Goal: Task Accomplishment & Management: Use online tool/utility

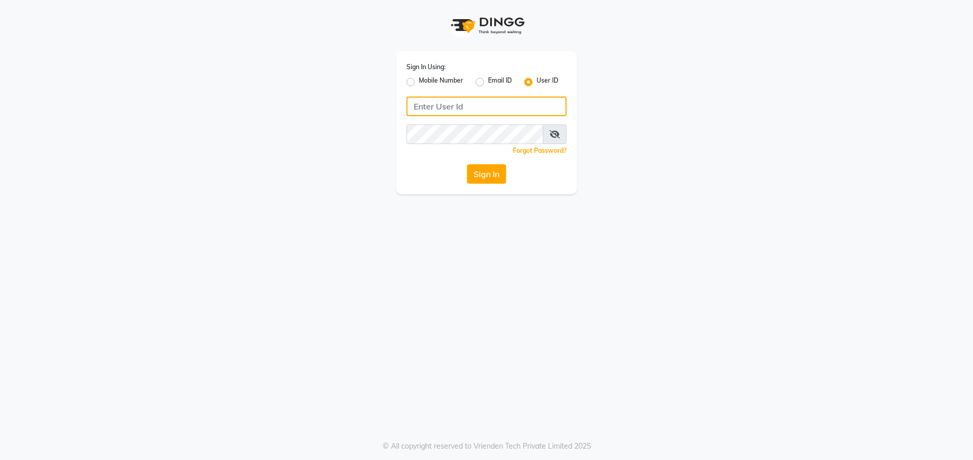
type input "E1814-01"
click at [491, 175] on button "Sign In" at bounding box center [486, 174] width 39 height 20
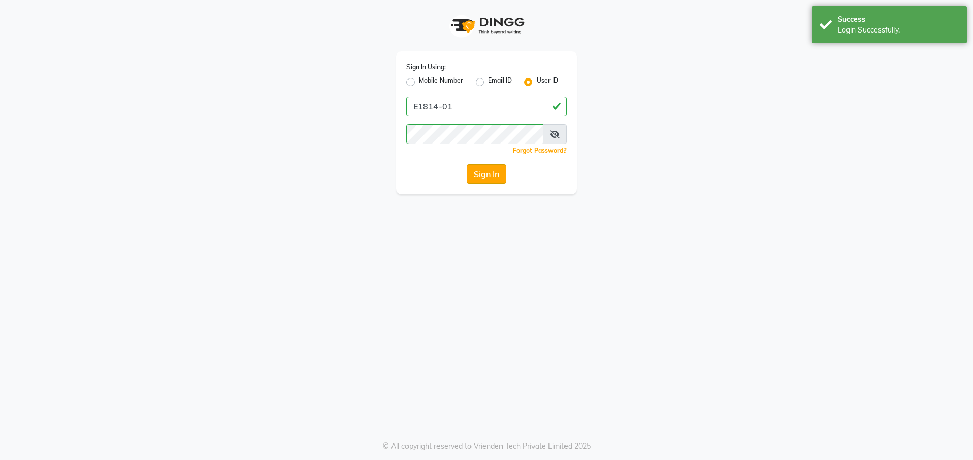
select select "service"
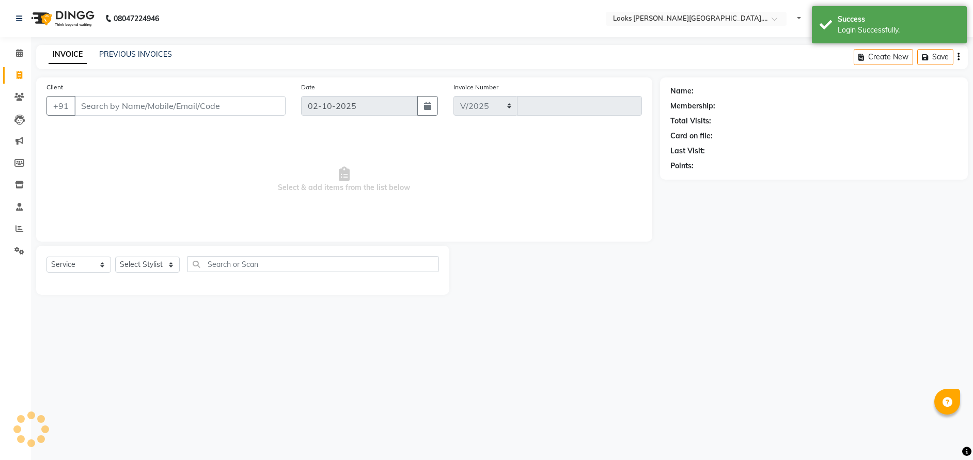
select select "en"
select select "4385"
type input "6007"
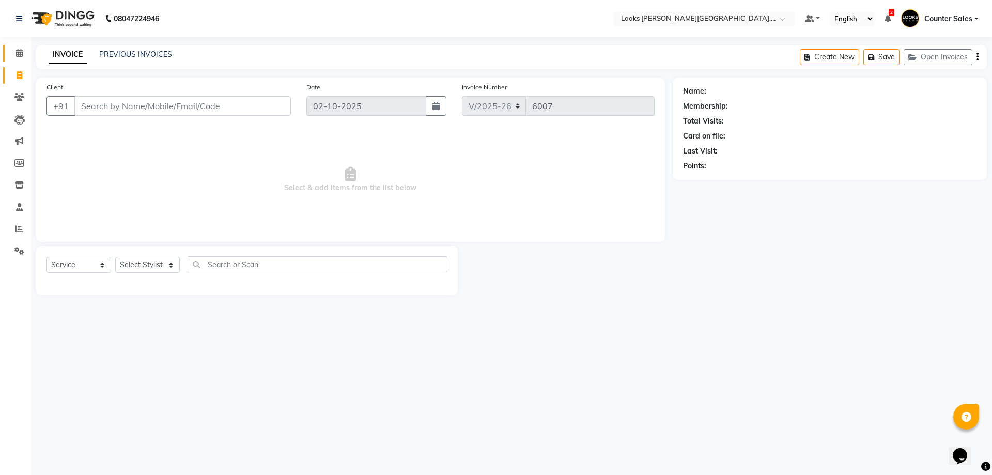
click at [21, 48] on span at bounding box center [19, 54] width 18 height 12
click at [19, 53] on icon at bounding box center [19, 53] width 7 height 8
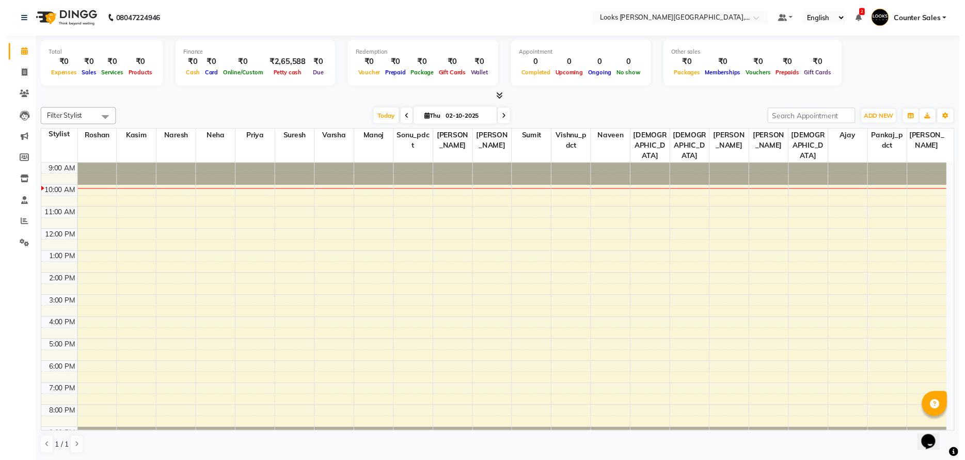
scroll to position [8, 0]
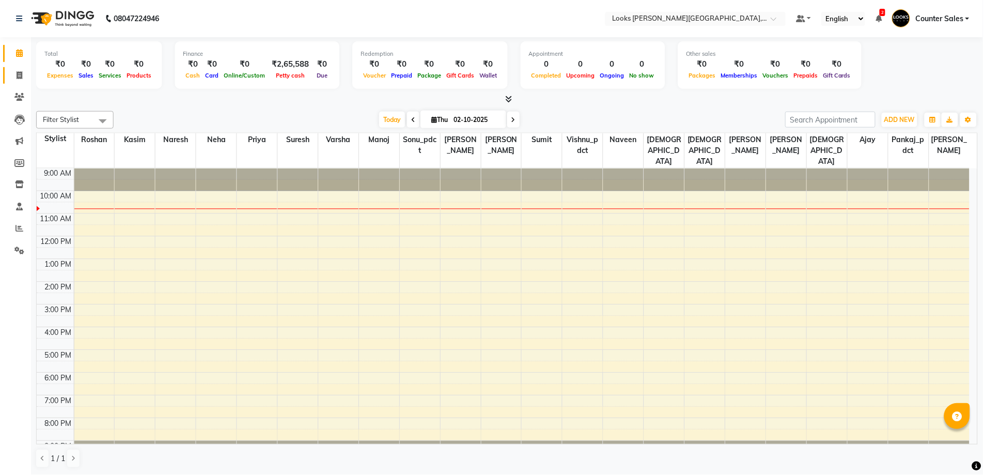
click at [19, 83] on link "Invoice" at bounding box center [15, 75] width 25 height 17
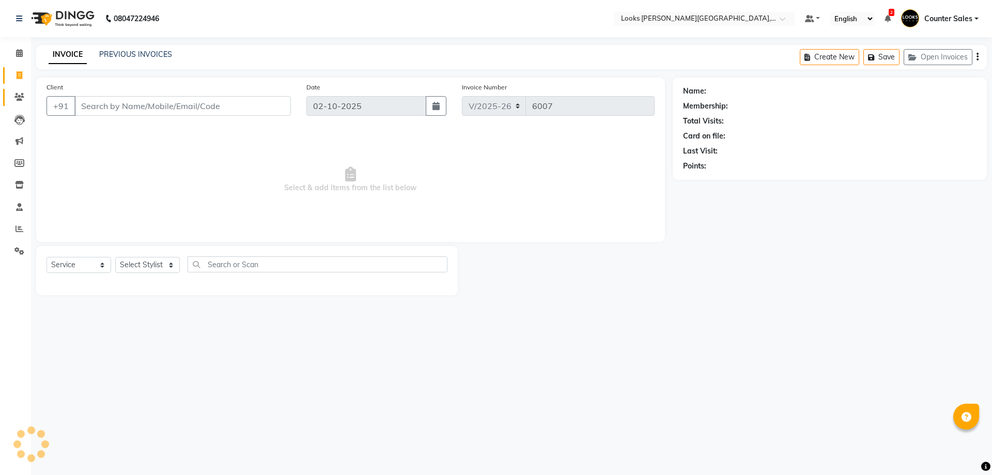
click at [19, 97] on icon at bounding box center [19, 97] width 10 height 8
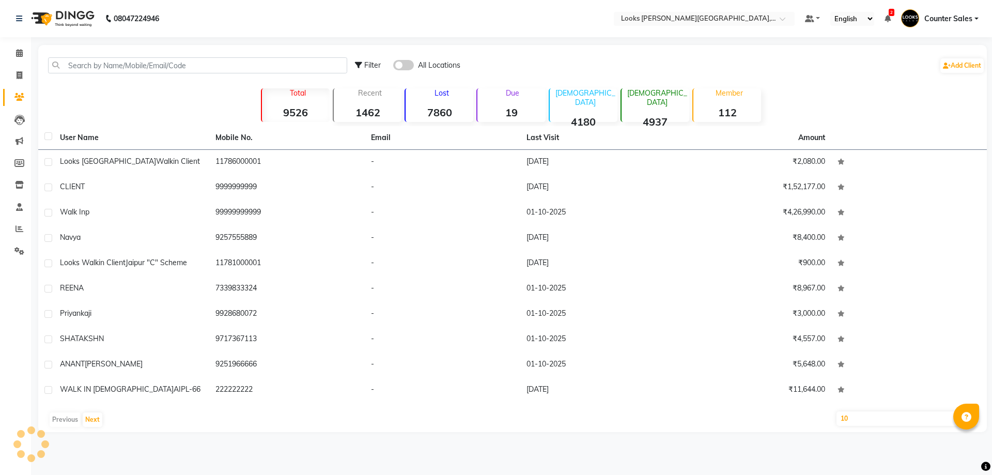
click at [19, 97] on icon at bounding box center [19, 97] width 10 height 8
click at [134, 86] on div "Filter All Locations Add Client Total 9526 Recent 1462 Lost 7860 Due 19 [DEMOGR…" at bounding box center [512, 238] width 948 height 387
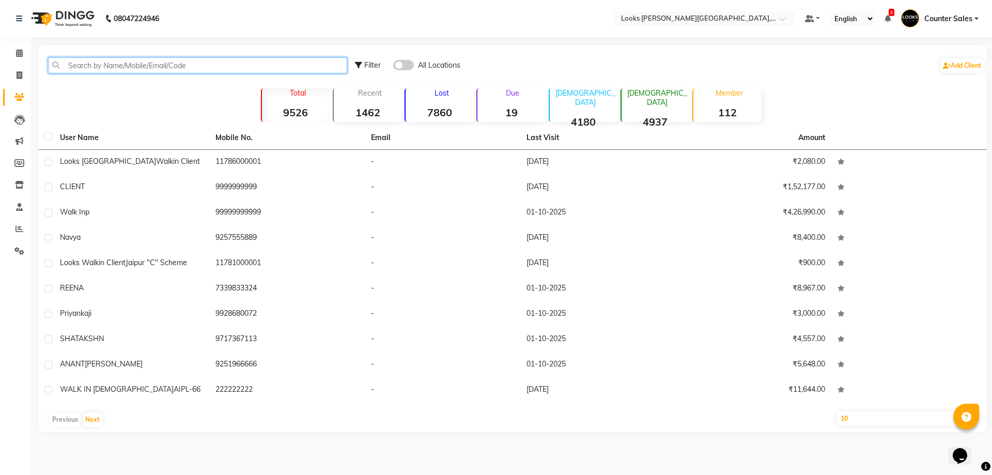
click at [142, 68] on input "text" at bounding box center [197, 65] width 299 height 16
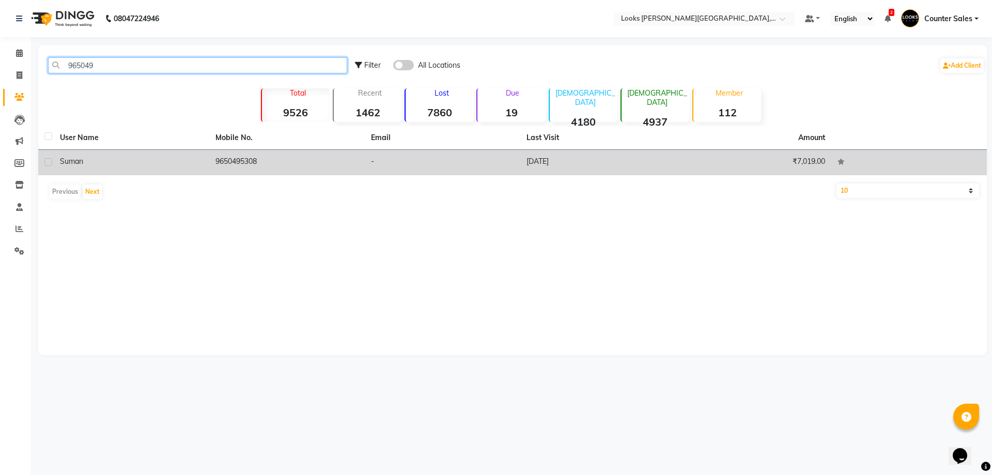
type input "965049"
click at [252, 155] on td "9650495308" at bounding box center [286, 162] width 155 height 25
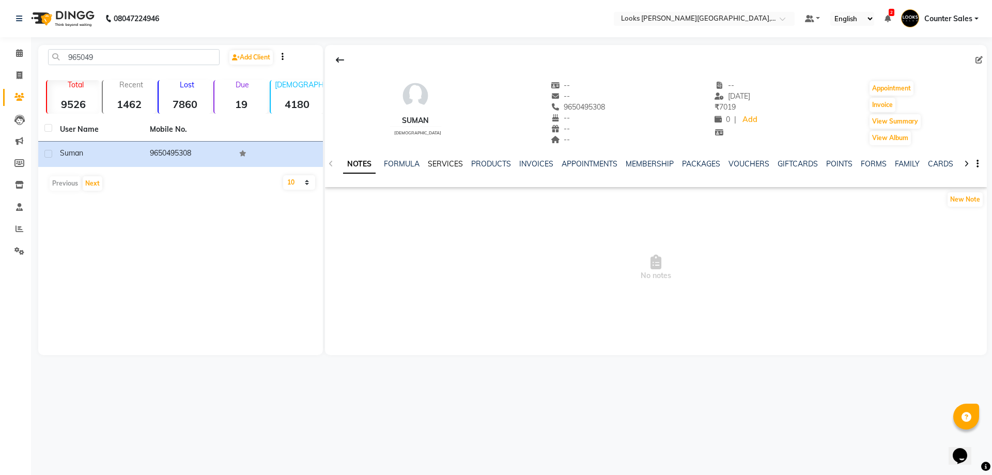
click at [443, 165] on link "SERVICES" at bounding box center [445, 163] width 35 height 9
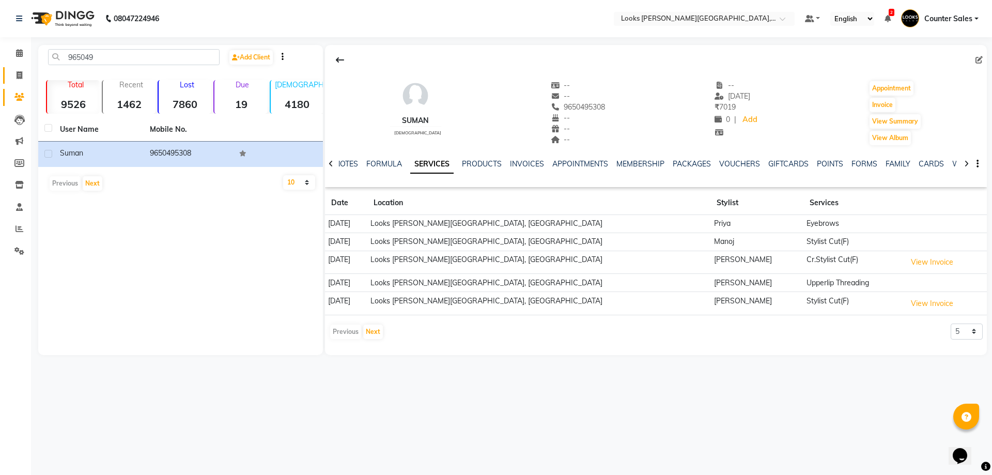
click at [17, 79] on icon at bounding box center [20, 75] width 6 height 8
select select "service"
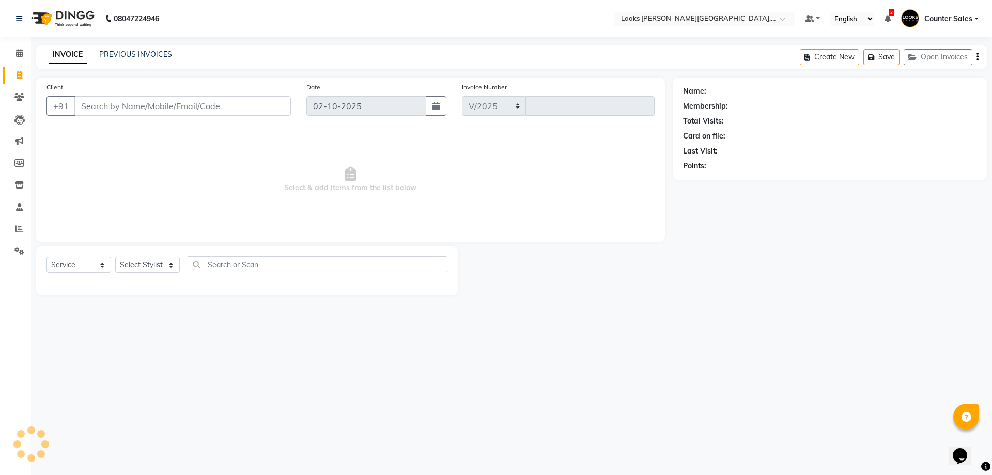
select select "4385"
type input "6007"
click at [123, 105] on input "Client" at bounding box center [182, 106] width 216 height 20
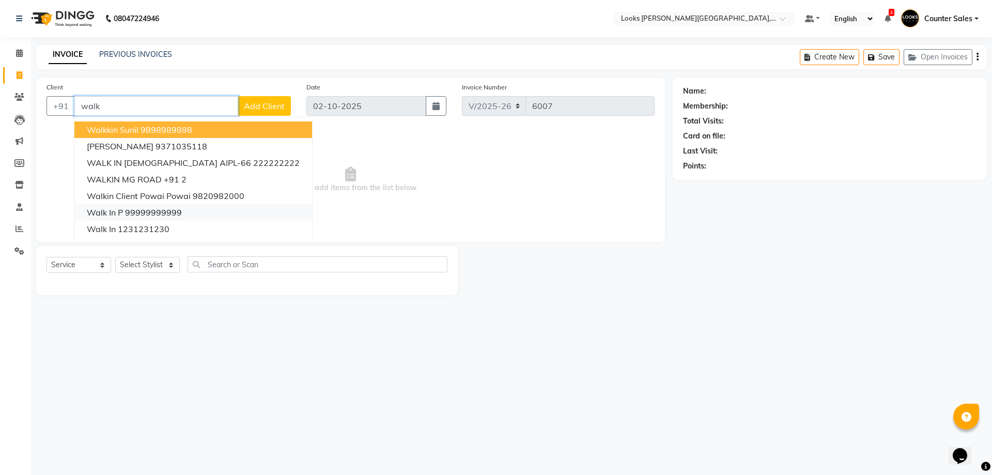
click at [162, 211] on ngb-highlight "99999999999" at bounding box center [153, 212] width 57 height 10
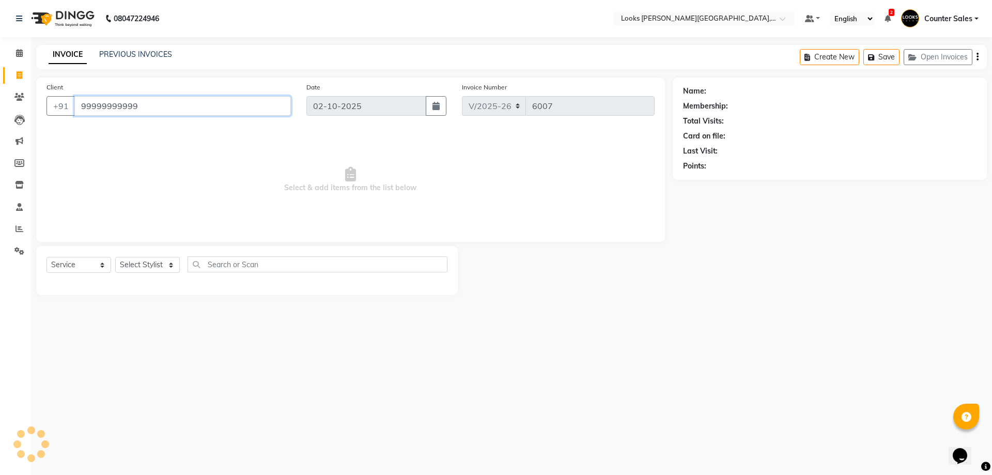
type input "99999999999"
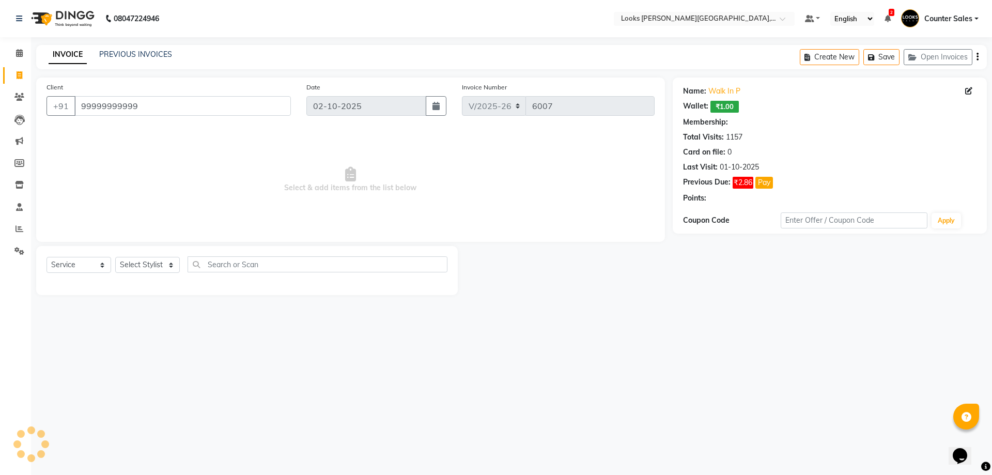
select select "1: Object"
click at [98, 266] on select "Select Service Product Membership Package Voucher Prepaid Gift Card" at bounding box center [78, 265] width 65 height 16
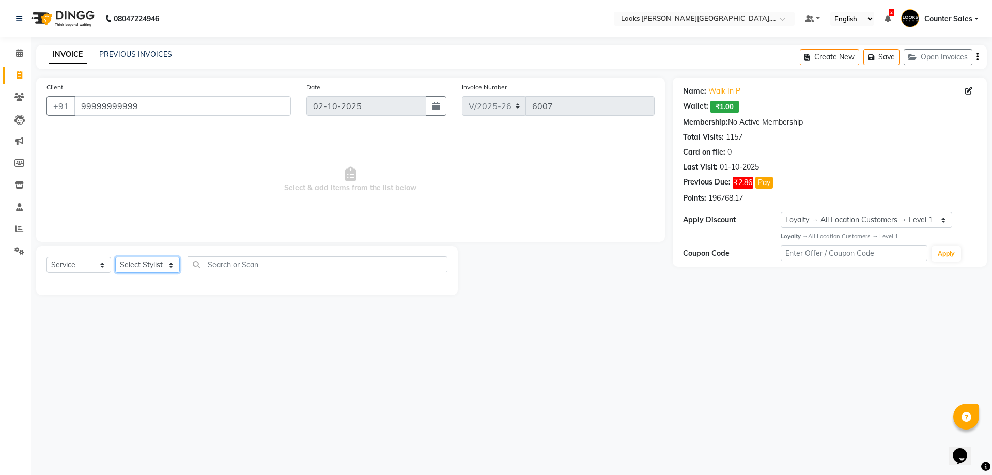
click at [165, 263] on select "Select Stylist Ajay [PERSON_NAME] [PERSON_NAME] Counter Sales [PERSON_NAME] Kri…" at bounding box center [147, 265] width 65 height 16
select select "24148"
click at [115, 257] on select "Select Stylist Ajay [PERSON_NAME] [PERSON_NAME] Counter Sales [PERSON_NAME] Kri…" at bounding box center [147, 265] width 65 height 16
click at [103, 265] on select "Select Service Product Membership Package Voucher Prepaid Gift Card" at bounding box center [78, 265] width 65 height 16
select select "P"
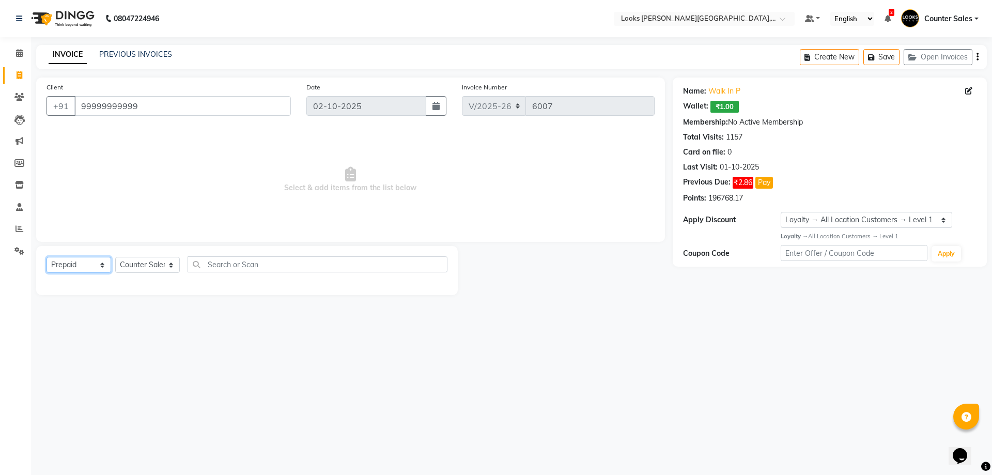
click at [46, 257] on select "Select Service Product Membership Package Voucher Prepaid Gift Card" at bounding box center [78, 265] width 65 height 16
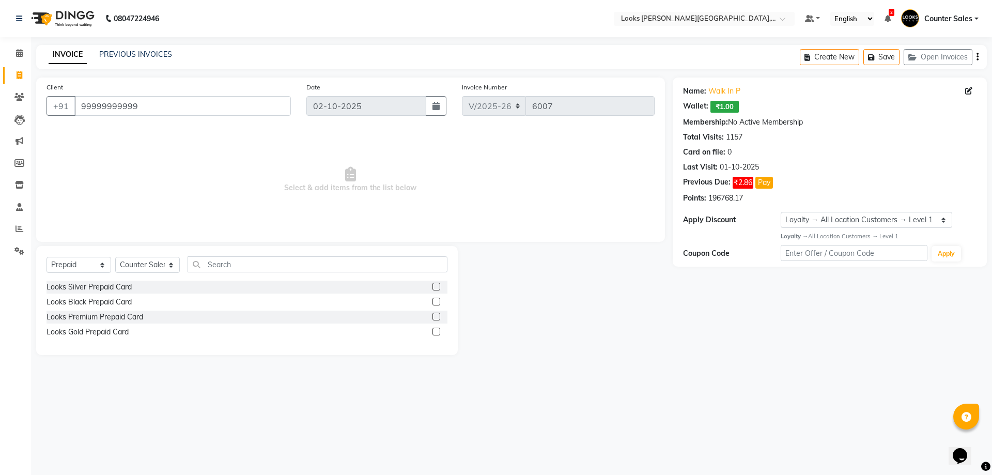
click at [433, 284] on label at bounding box center [436, 287] width 8 height 8
click at [433, 284] on input "checkbox" at bounding box center [435, 287] width 7 height 7
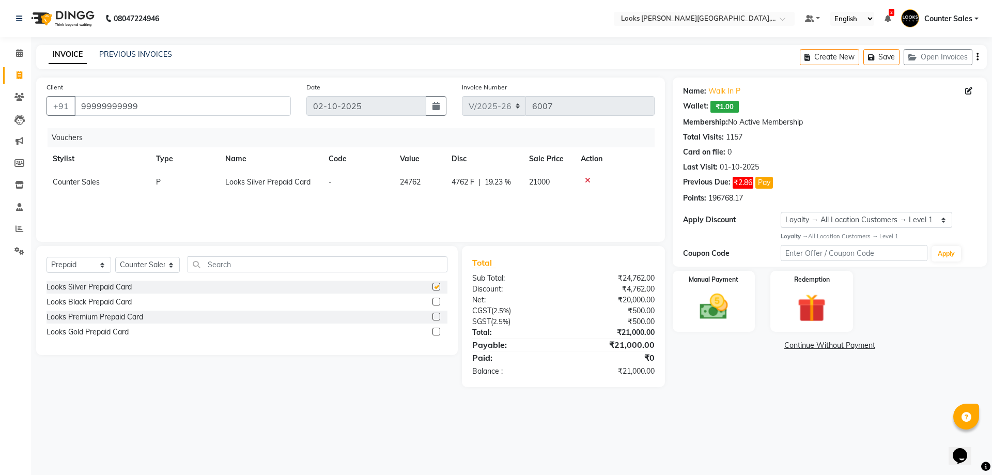
checkbox input "false"
click at [724, 291] on img at bounding box center [714, 307] width 48 height 34
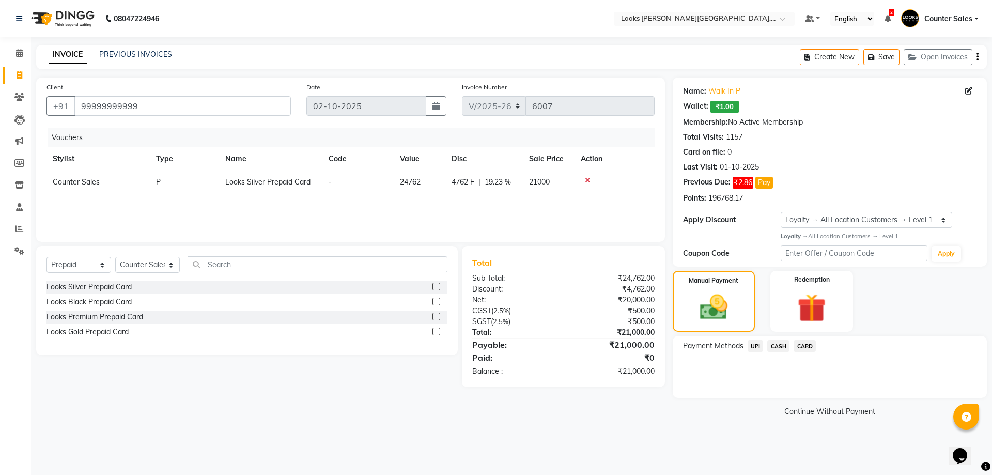
click at [760, 344] on span "UPI" at bounding box center [755, 346] width 16 height 12
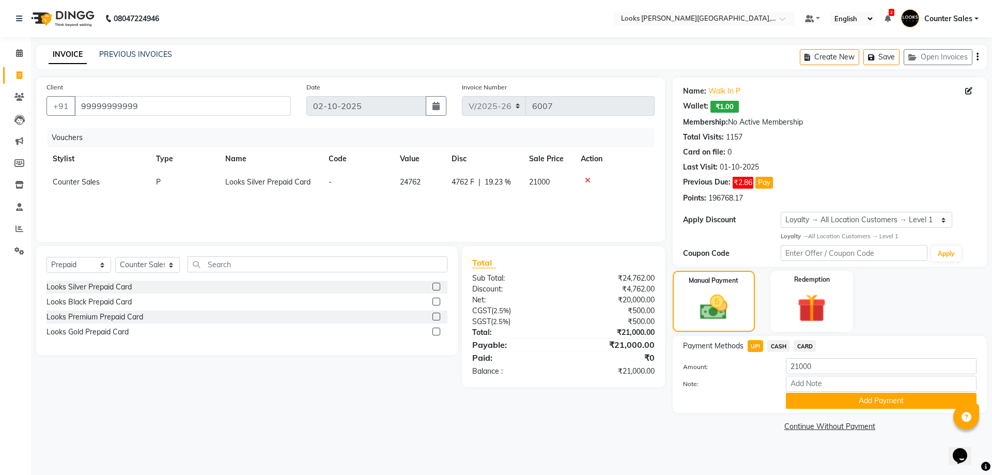
click at [585, 180] on icon at bounding box center [588, 180] width 6 height 7
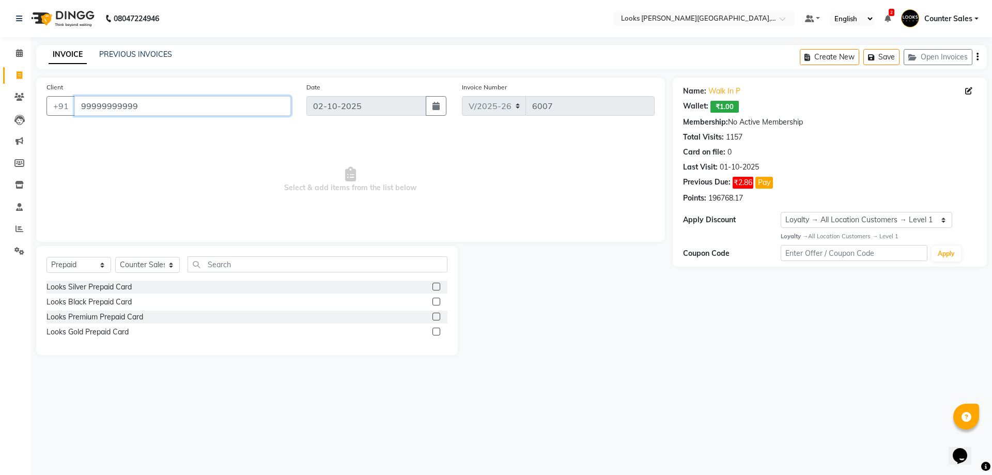
click at [201, 104] on input "99999999999" at bounding box center [182, 106] width 216 height 20
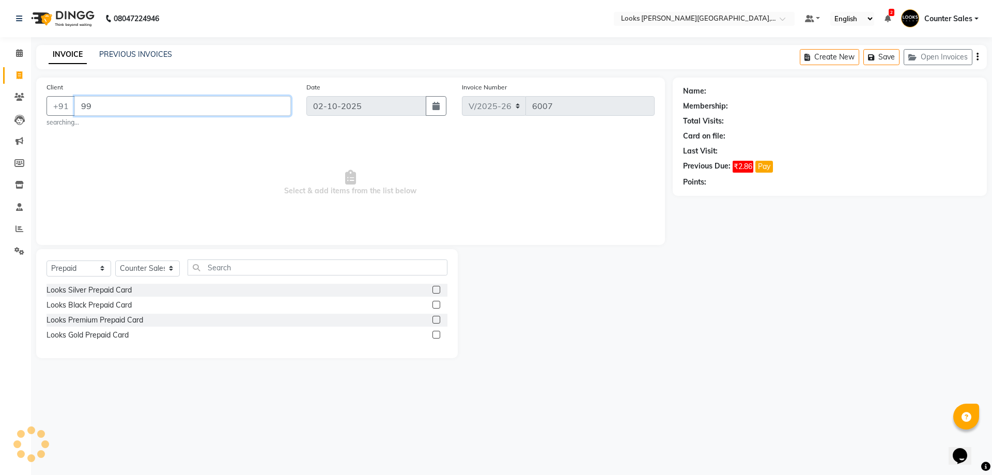
type input "9"
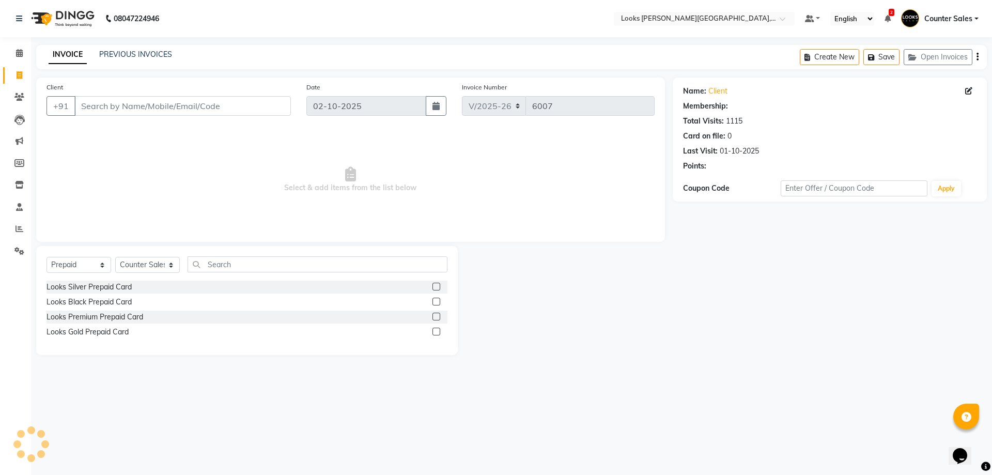
select select "1: Object"
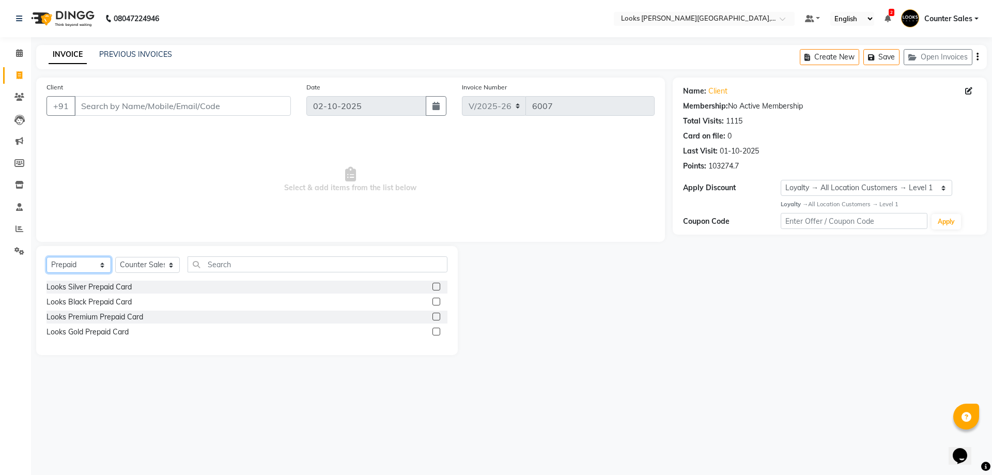
click at [99, 266] on select "Select Service Product Membership Package Voucher Prepaid Gift Card" at bounding box center [78, 265] width 65 height 16
select select "service"
click at [46, 257] on select "Select Service Product Membership Package Voucher Prepaid Gift Card" at bounding box center [78, 265] width 65 height 16
